Goal: Task Accomplishment & Management: Manage account settings

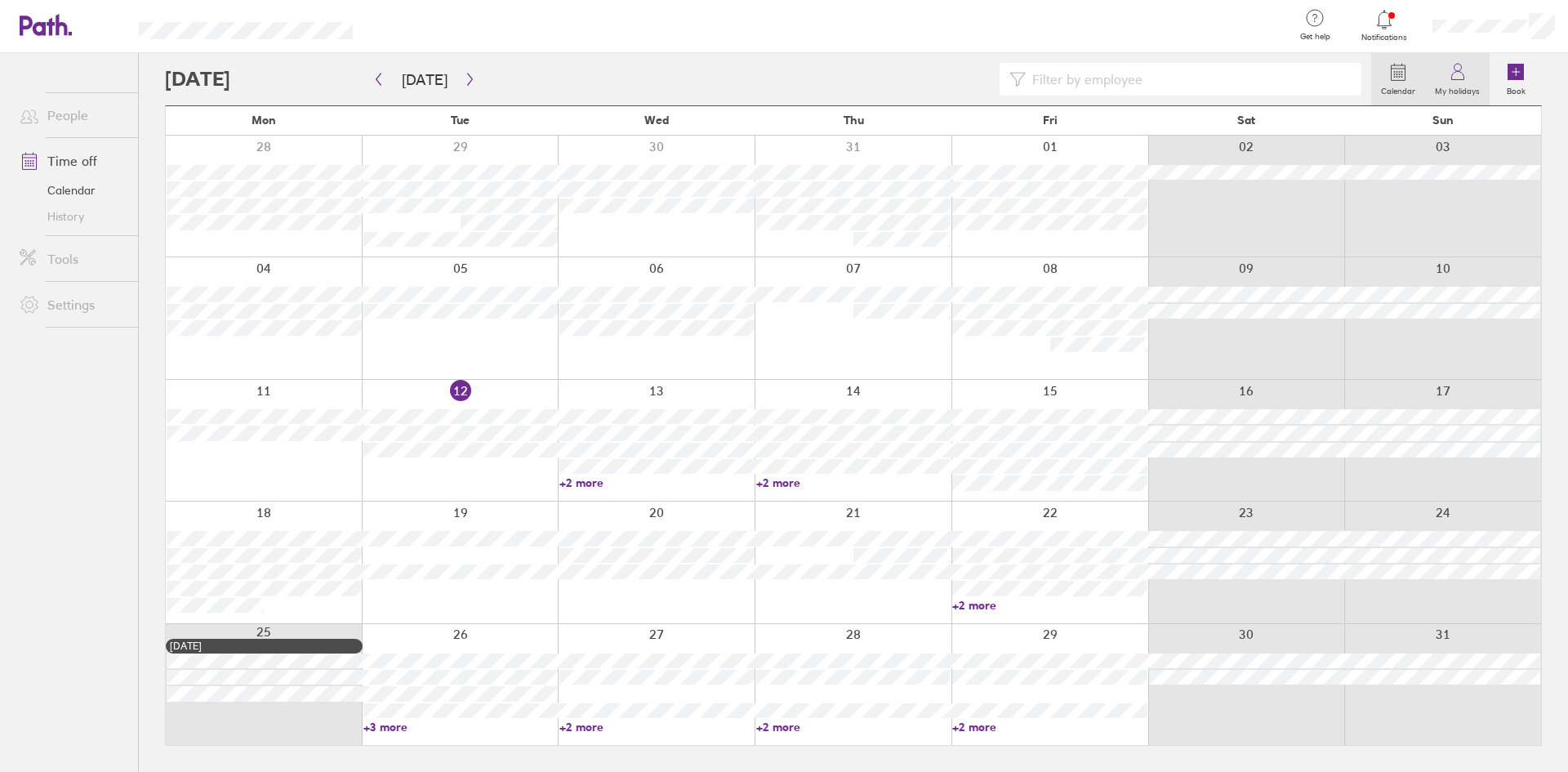
click at [1461, 77] on icon at bounding box center [1458, 72] width 20 height 20
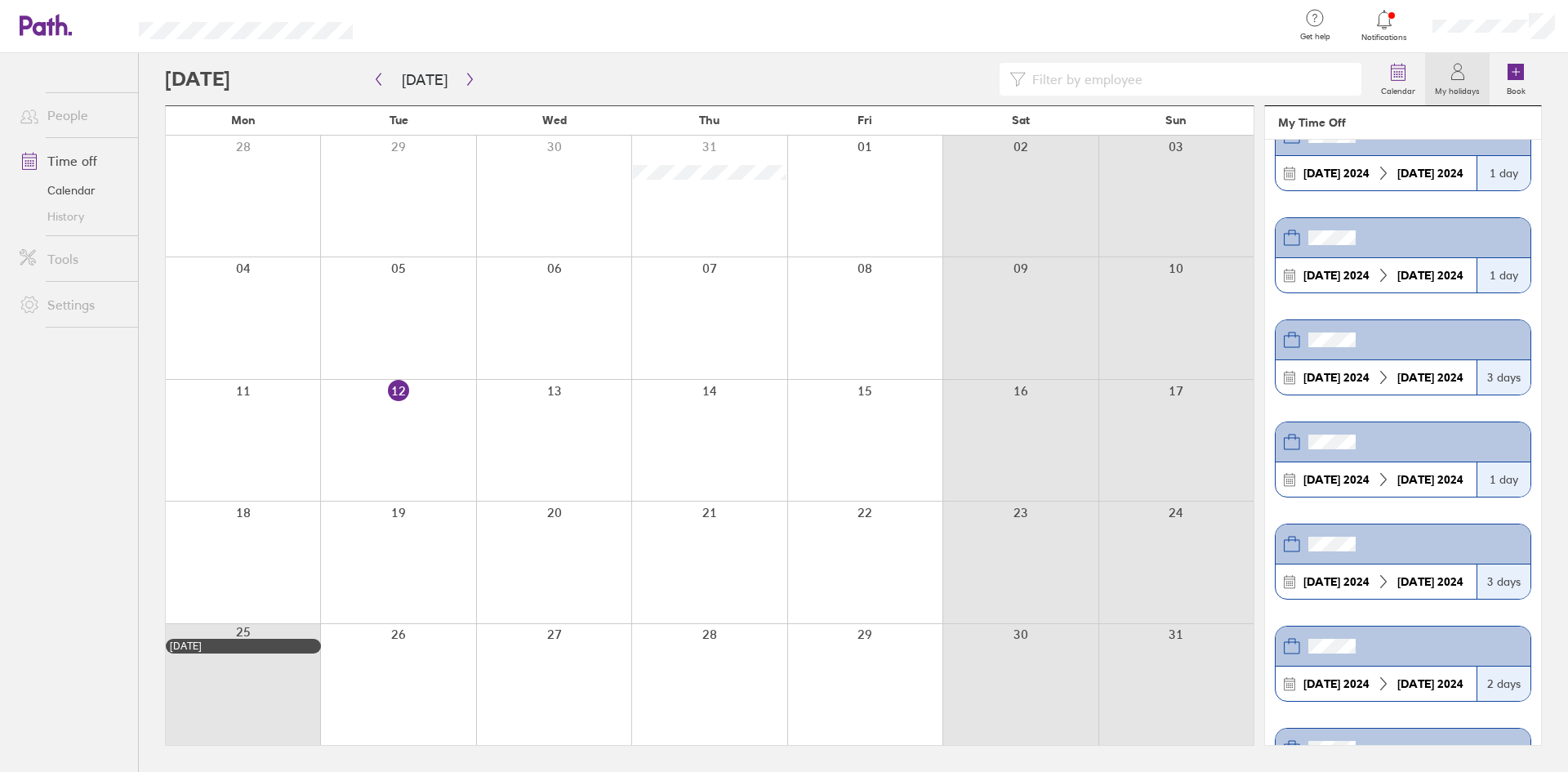
scroll to position [850, 0]
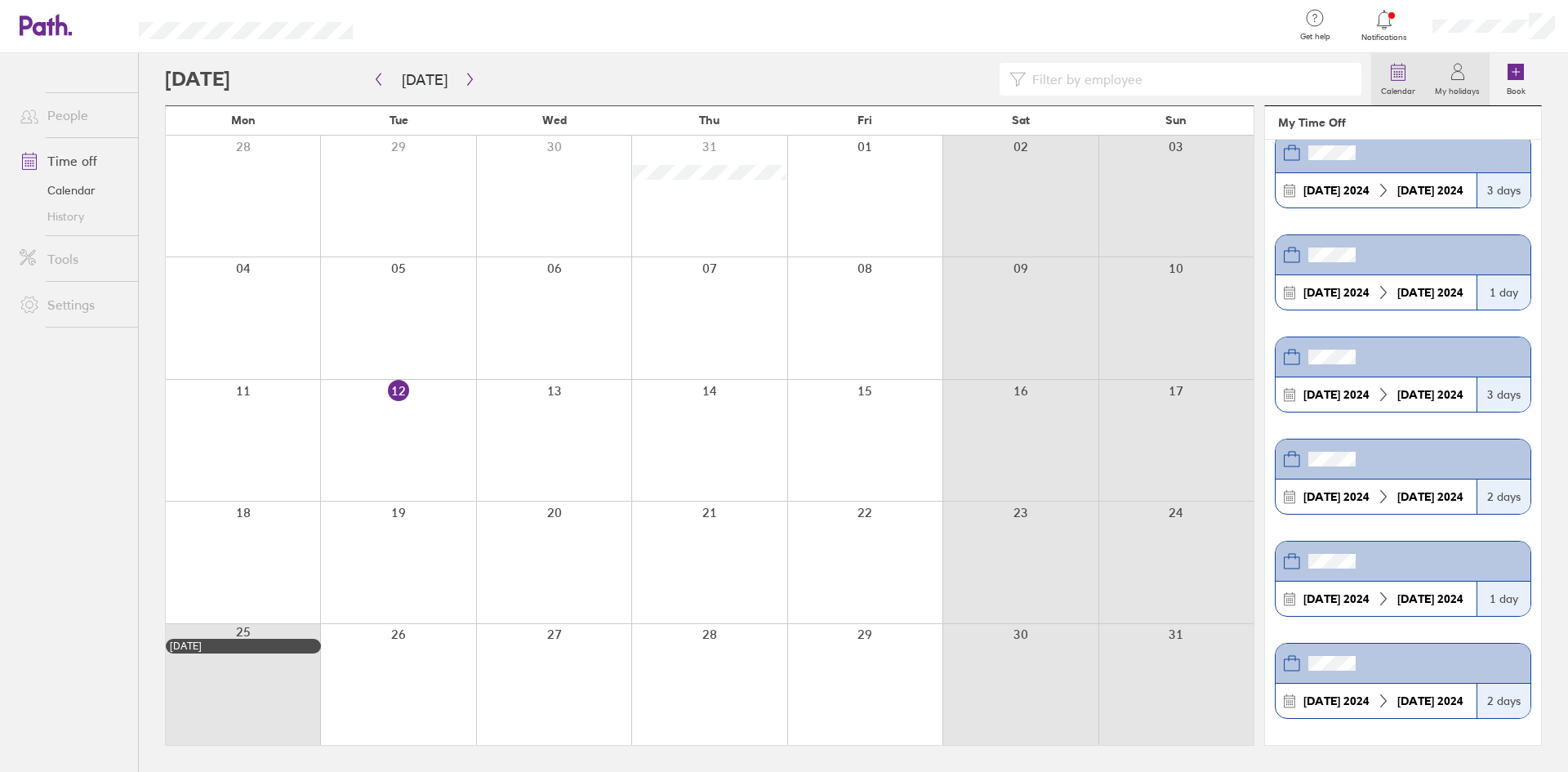
click at [1413, 79] on link "Calendar" at bounding box center [1398, 79] width 54 height 52
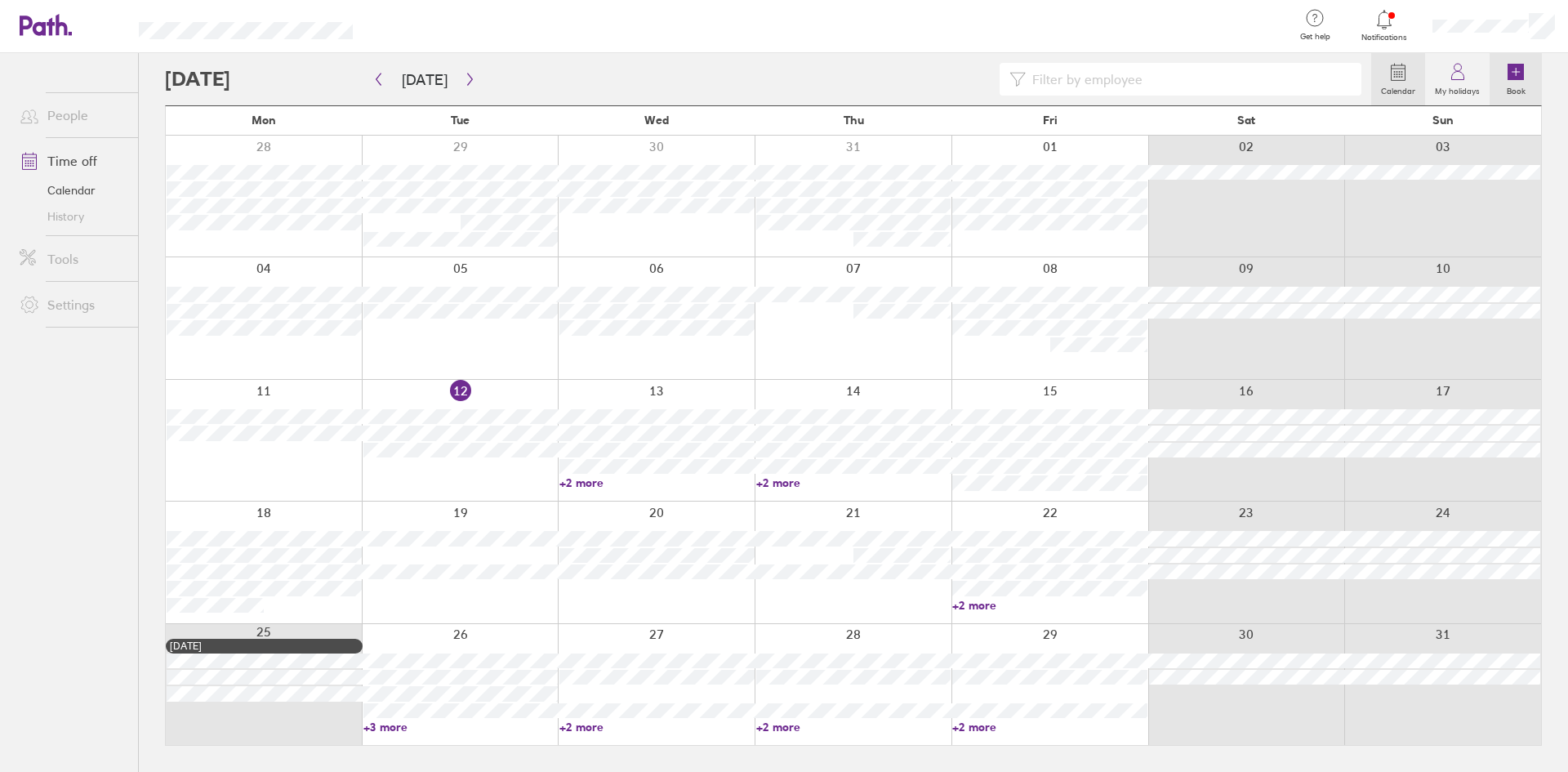
click at [1524, 78] on icon at bounding box center [1516, 72] width 20 height 20
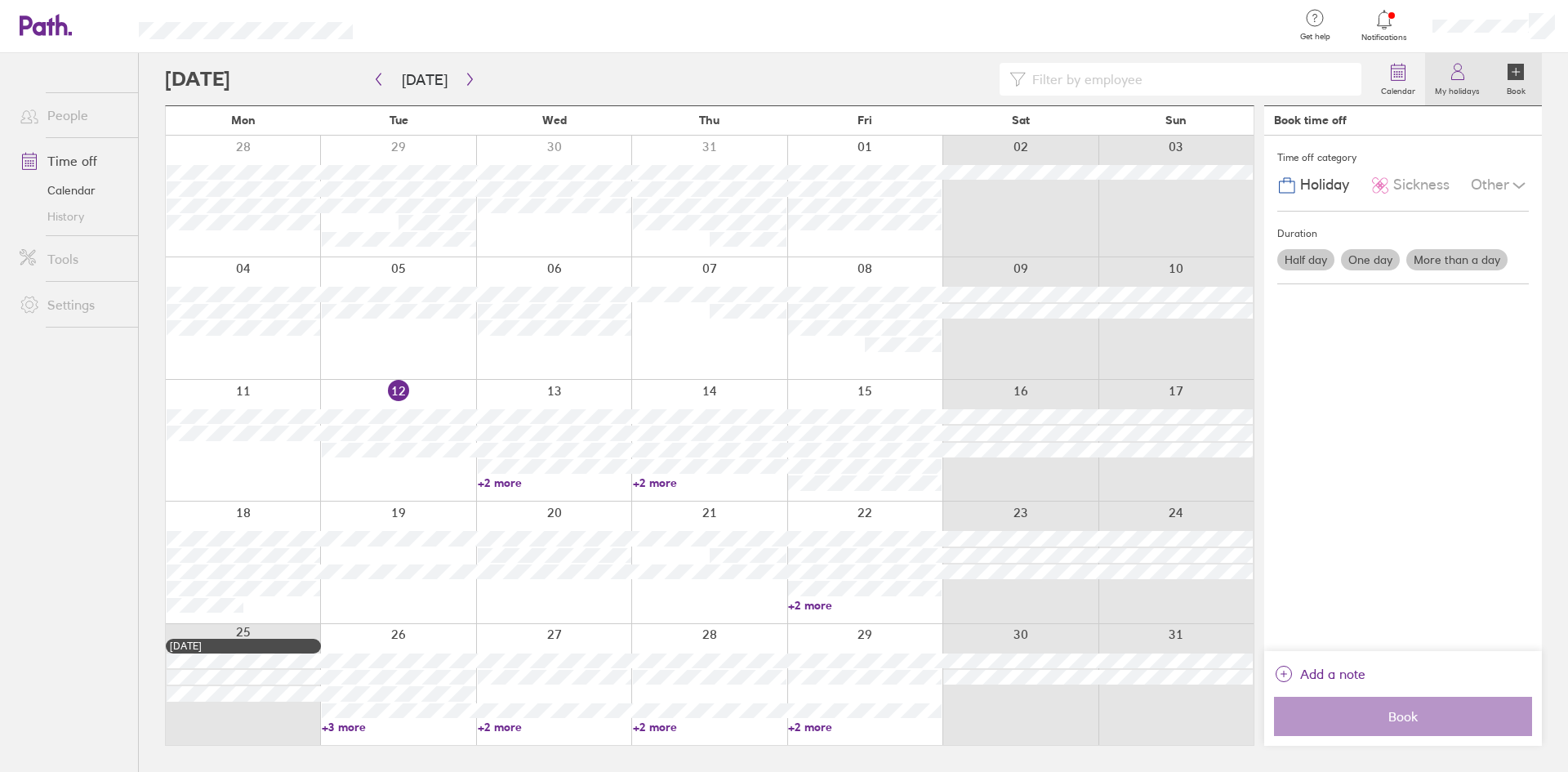
click at [1474, 76] on link "My holidays" at bounding box center [1457, 79] width 65 height 52
